Goal: Find specific page/section: Find specific page/section

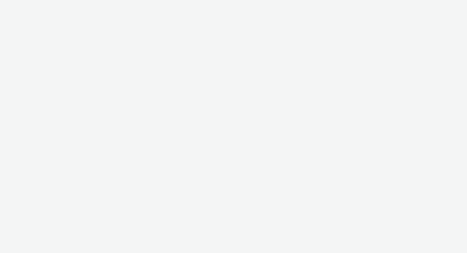
select select "f235d2cd-8e11-4e46-aed5-ef3b73ee5f46"
select select "16102c92-9fcd-42ae-98c7-a7aa27a96925"
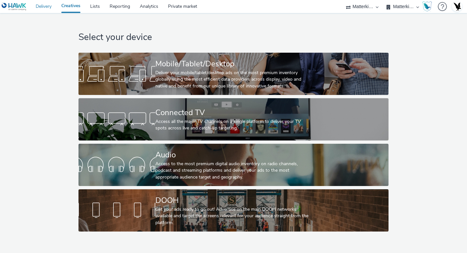
click at [44, 6] on link "Delivery" at bounding box center [44, 6] width 26 height 13
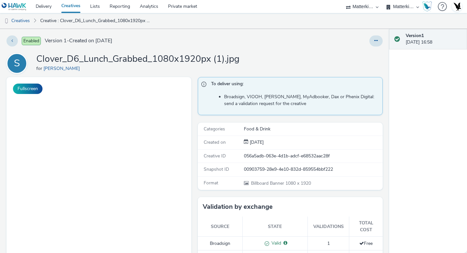
select select "f235d2cd-8e11-4e46-aed5-ef3b73ee5f46"
select select "16102c92-9fcd-42ae-98c7-a7aa27a96925"
select select "f235d2cd-8e11-4e46-aed5-ef3b73ee5f46"
select select "16102c92-9fcd-42ae-98c7-a7aa27a96925"
select select "f235d2cd-8e11-4e46-aed5-ef3b73ee5f46"
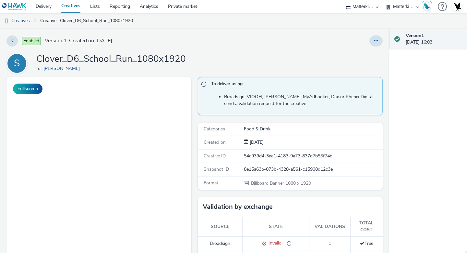
select select "16102c92-9fcd-42ae-98c7-a7aa27a96925"
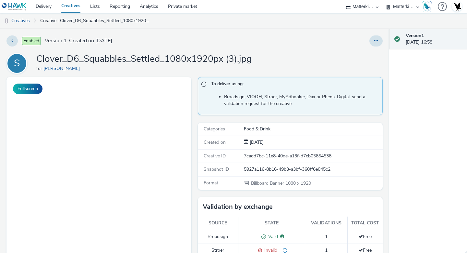
select select "f235d2cd-8e11-4e46-aed5-ef3b73ee5f46"
select select "16102c92-9fcd-42ae-98c7-a7aa27a96925"
select select "f235d2cd-8e11-4e46-aed5-ef3b73ee5f46"
select select "16102c92-9fcd-42ae-98c7-a7aa27a96925"
select select "f235d2cd-8e11-4e46-aed5-ef3b73ee5f46"
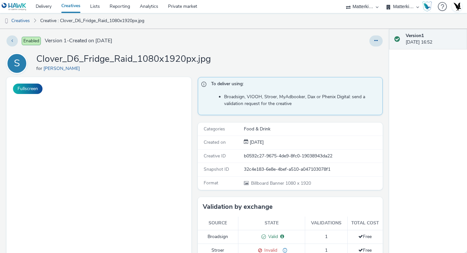
select select "16102c92-9fcd-42ae-98c7-a7aa27a96925"
